Goal: Task Accomplishment & Management: Manage account settings

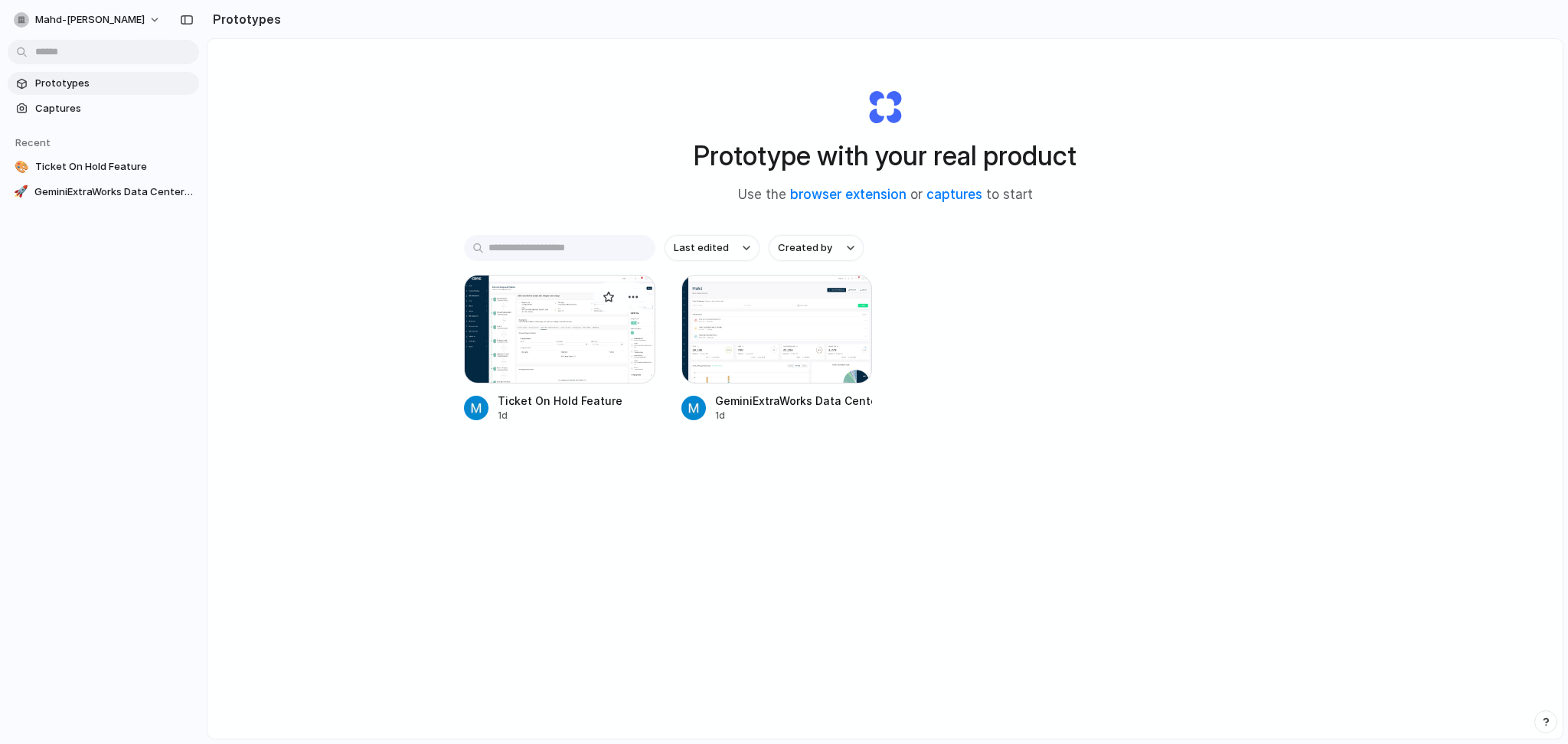
click at [609, 333] on div at bounding box center [559, 329] width 191 height 109
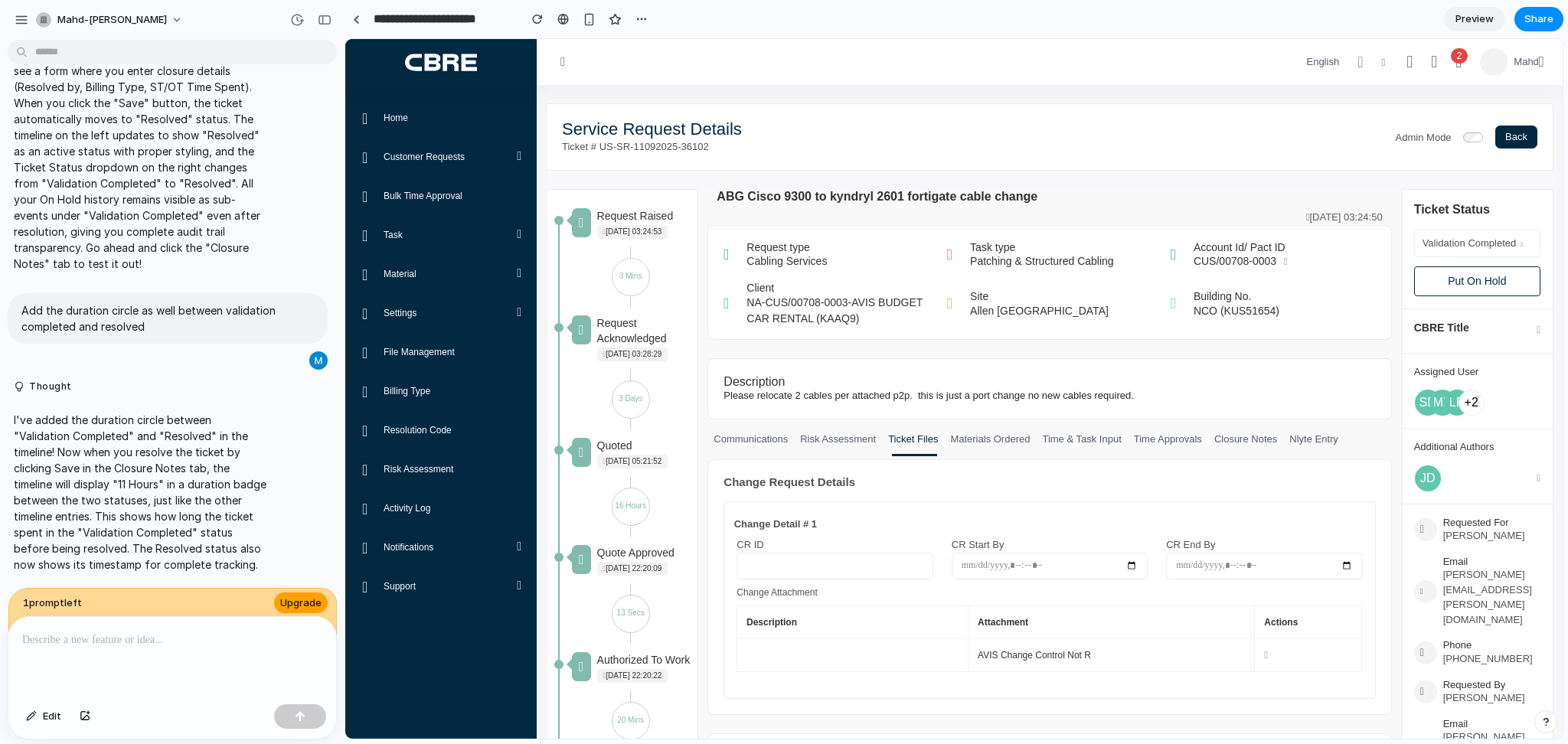
click at [288, 600] on span "Upgrade" at bounding box center [301, 603] width 41 height 15
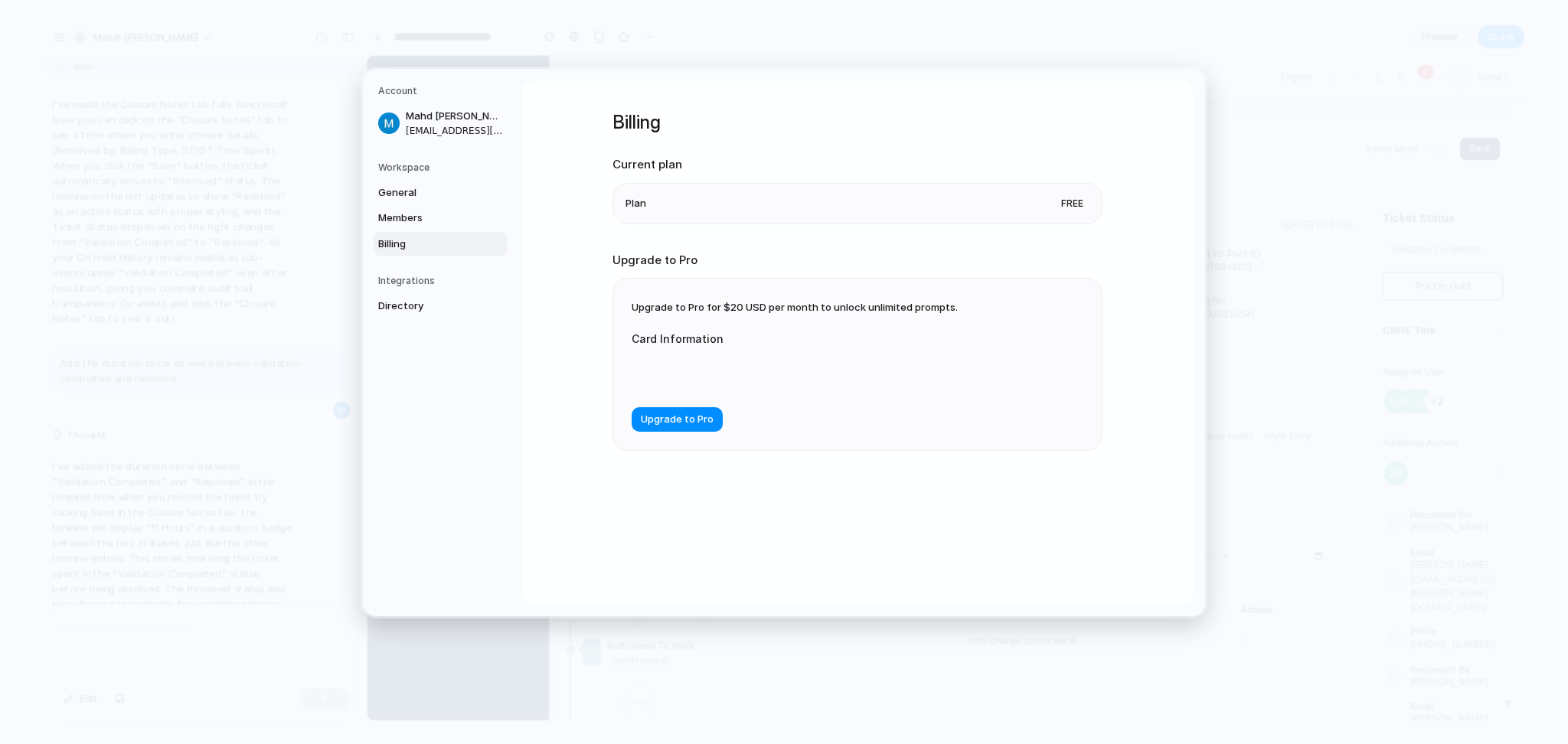
scroll to position [3524, 0]
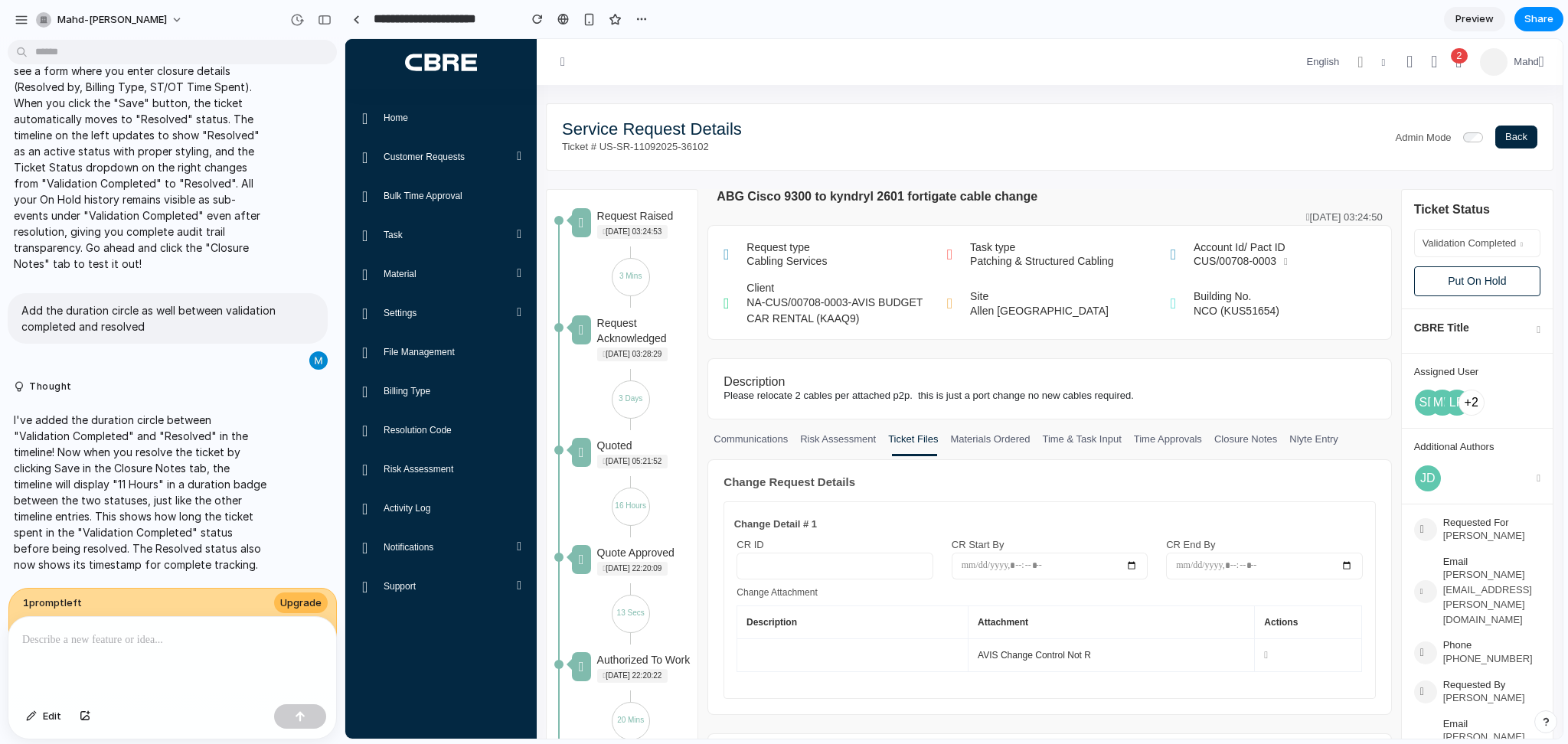
scroll to position [3554, 0]
